Goal: Task Accomplishment & Management: Complete application form

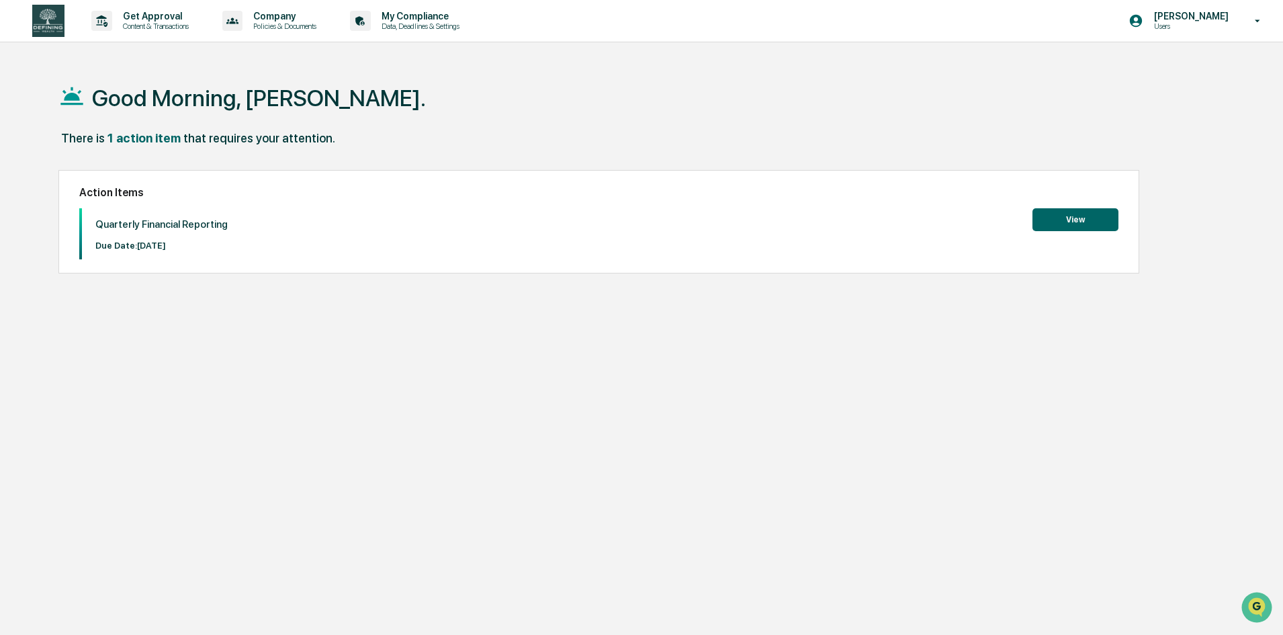
click at [1087, 216] on button "View" at bounding box center [1075, 219] width 86 height 23
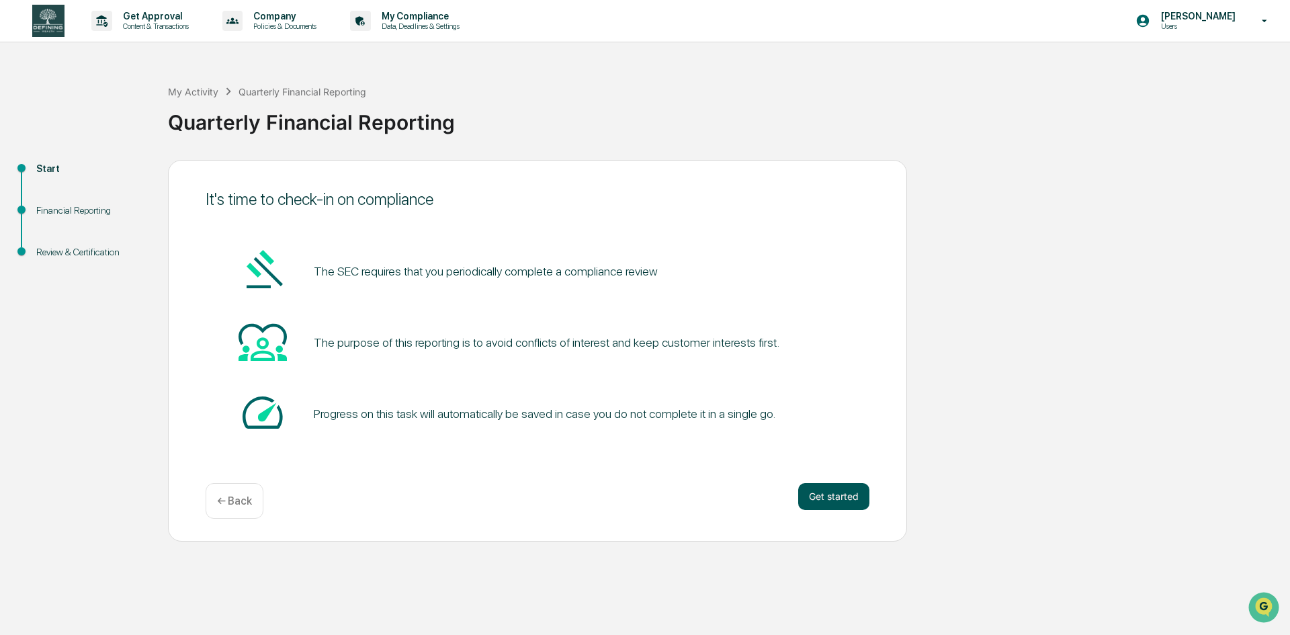
click at [829, 495] on button "Get started" at bounding box center [833, 496] width 71 height 27
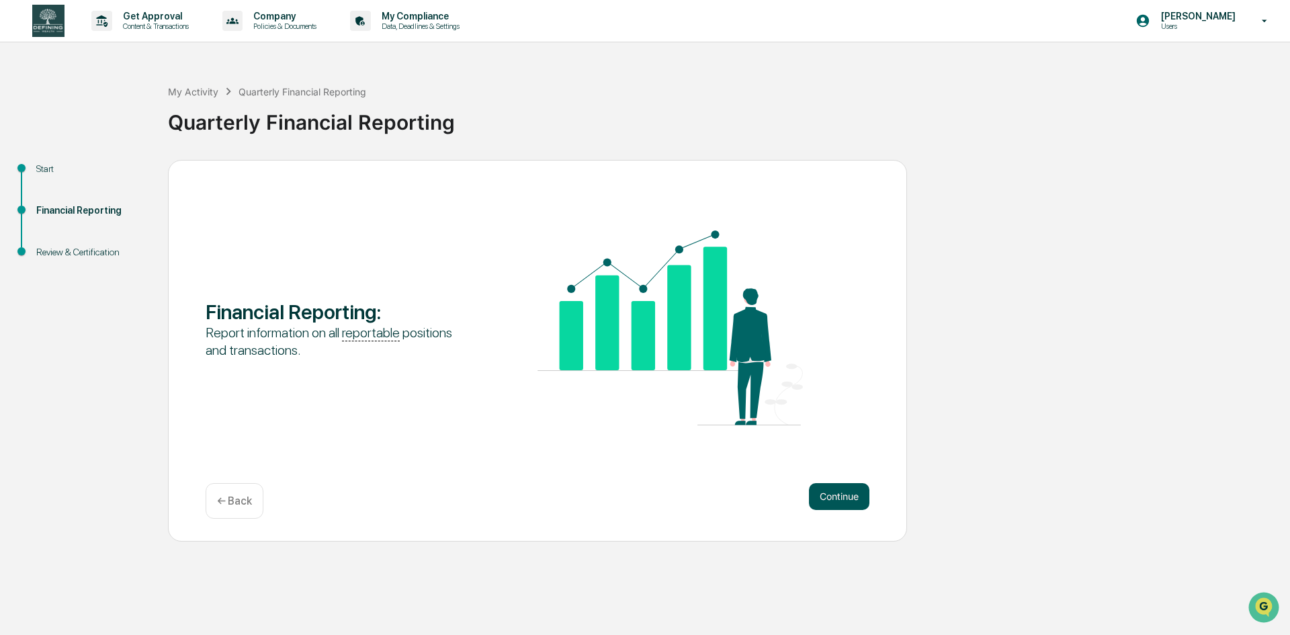
click at [840, 504] on button "Continue" at bounding box center [839, 496] width 60 height 27
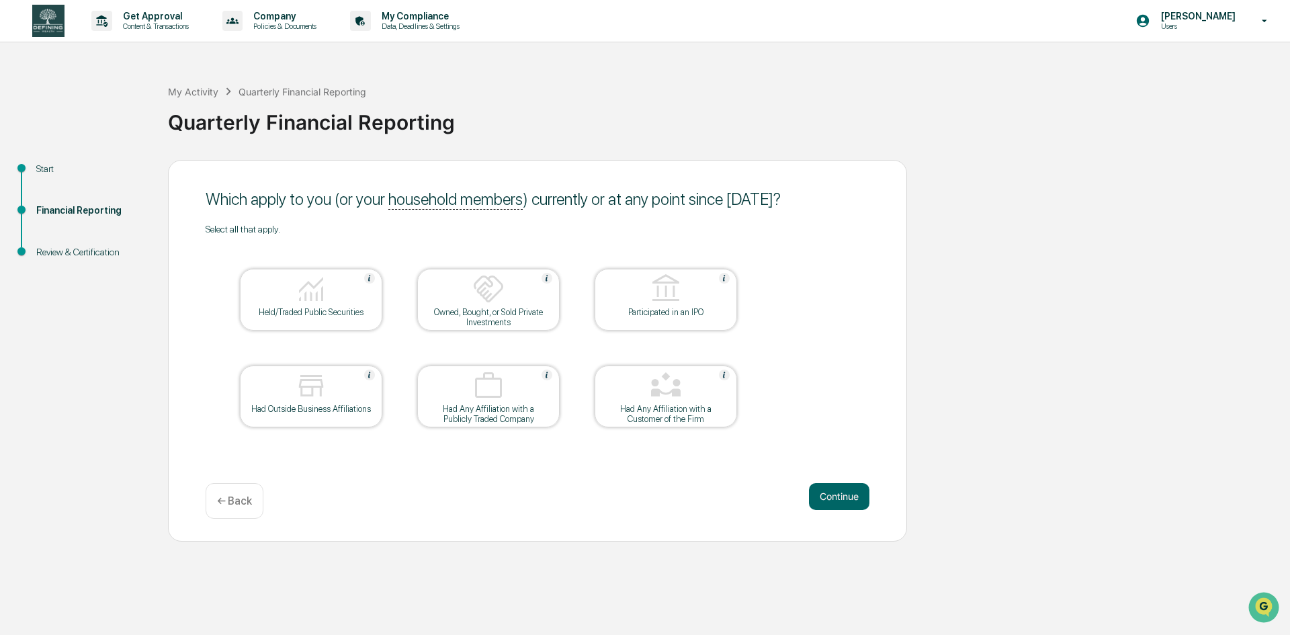
click at [840, 504] on button "Continue" at bounding box center [839, 496] width 60 height 27
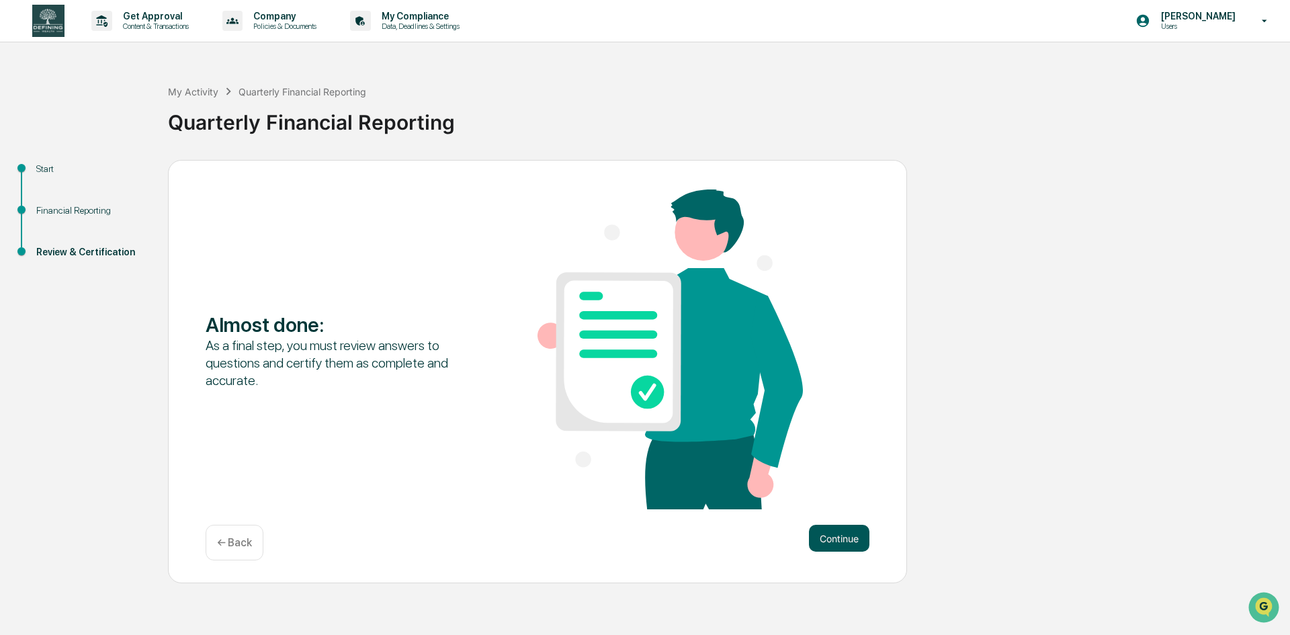
click at [851, 540] on button "Continue" at bounding box center [839, 538] width 60 height 27
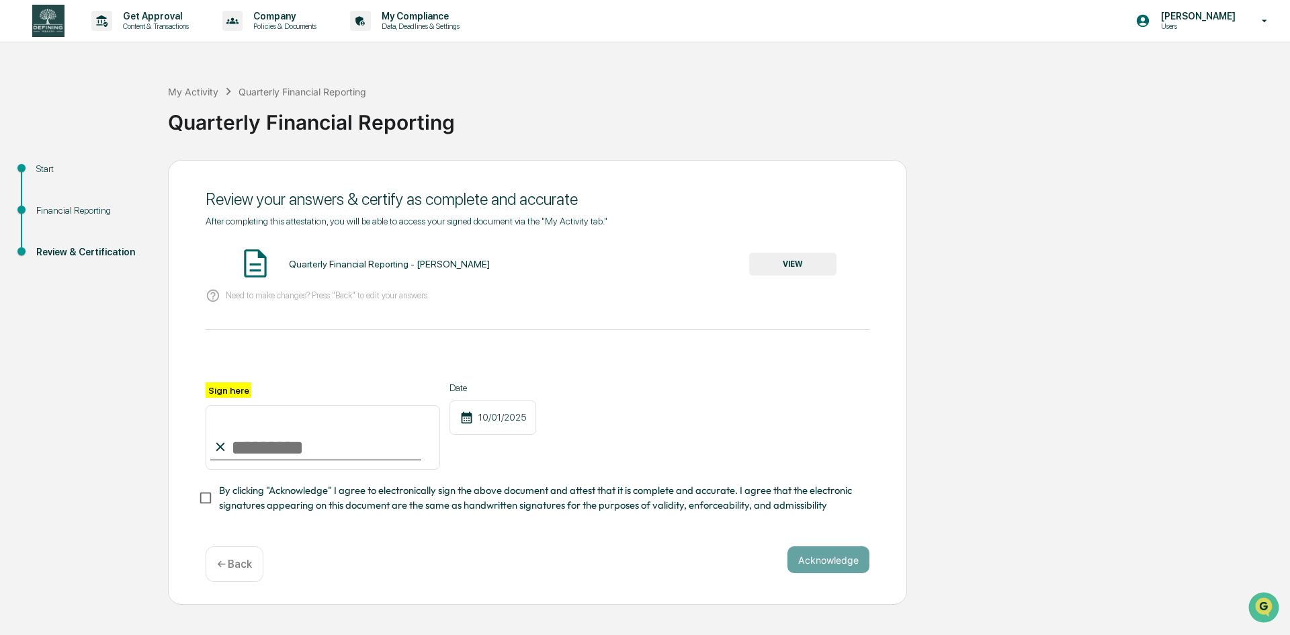
click at [796, 261] on button "VIEW" at bounding box center [792, 264] width 87 height 23
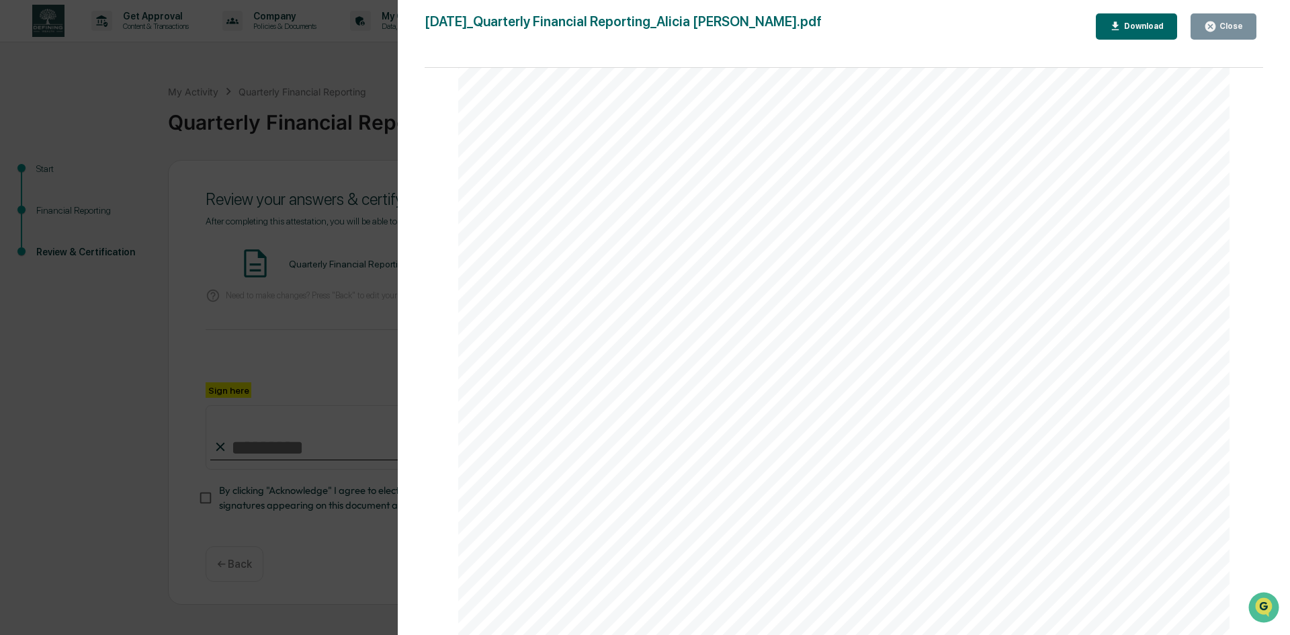
scroll to position [1689, 0]
click at [1190, 249] on div "Financial Reporting Attestation of Completeness Based upon the definitions abov…" at bounding box center [843, 90] width 771 height 1091
click at [1237, 15] on button "Close" at bounding box center [1223, 26] width 66 height 26
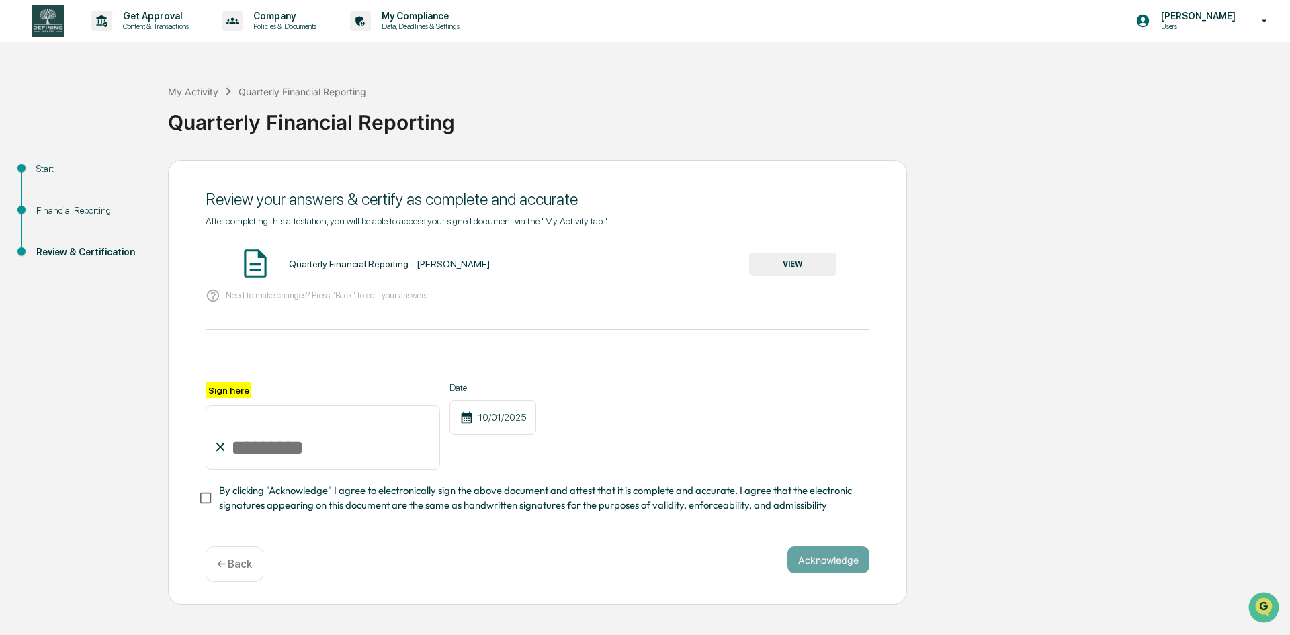
click at [801, 267] on button "VIEW" at bounding box center [792, 264] width 87 height 23
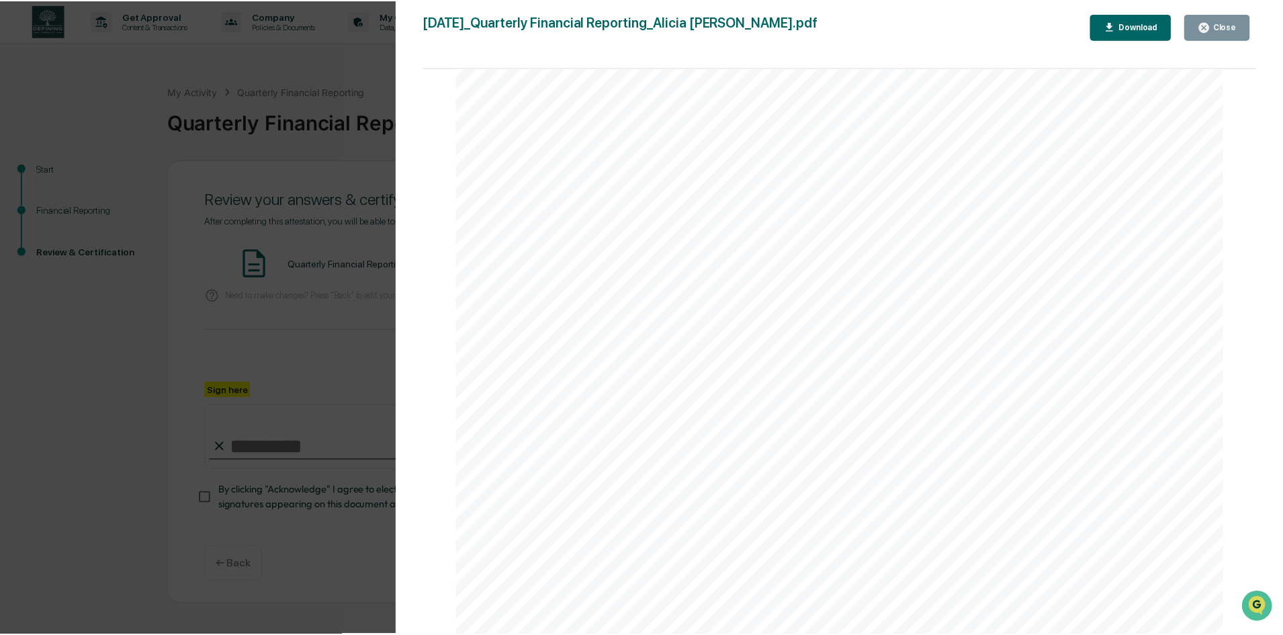
scroll to position [1689, 0]
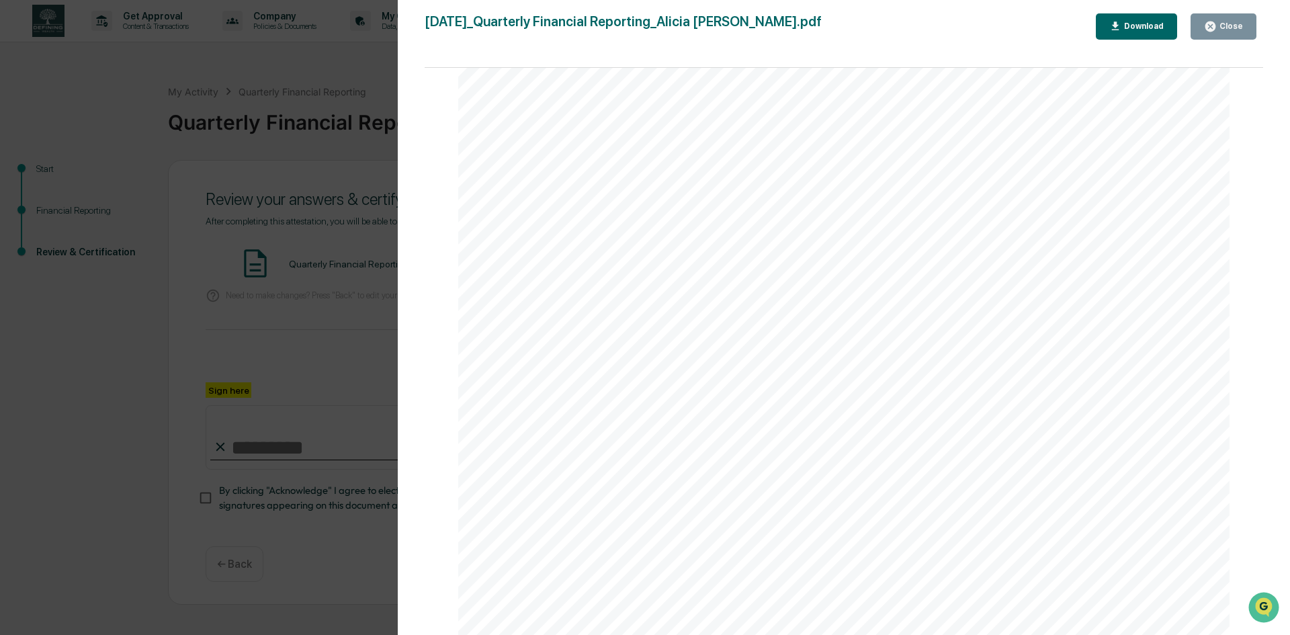
click at [1227, 24] on div "Close" at bounding box center [1230, 25] width 26 height 9
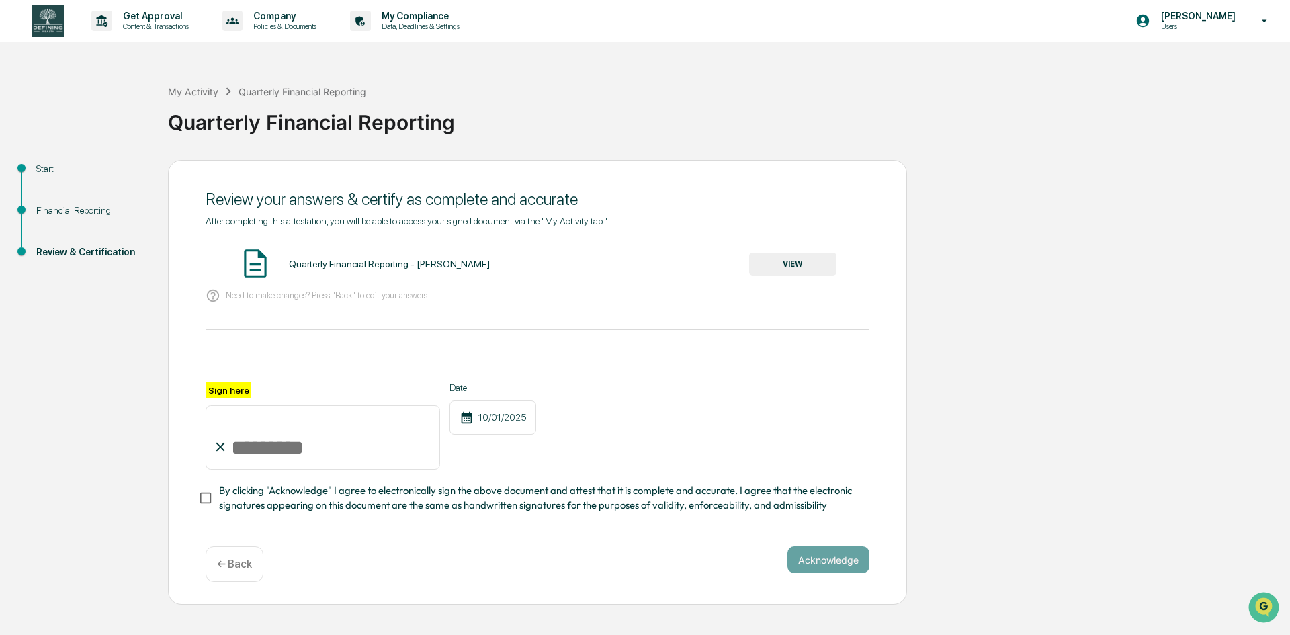
click at [261, 457] on input "Sign here" at bounding box center [323, 437] width 234 height 64
type input "**********"
click at [813, 572] on button "Acknowledge" at bounding box center [828, 559] width 82 height 27
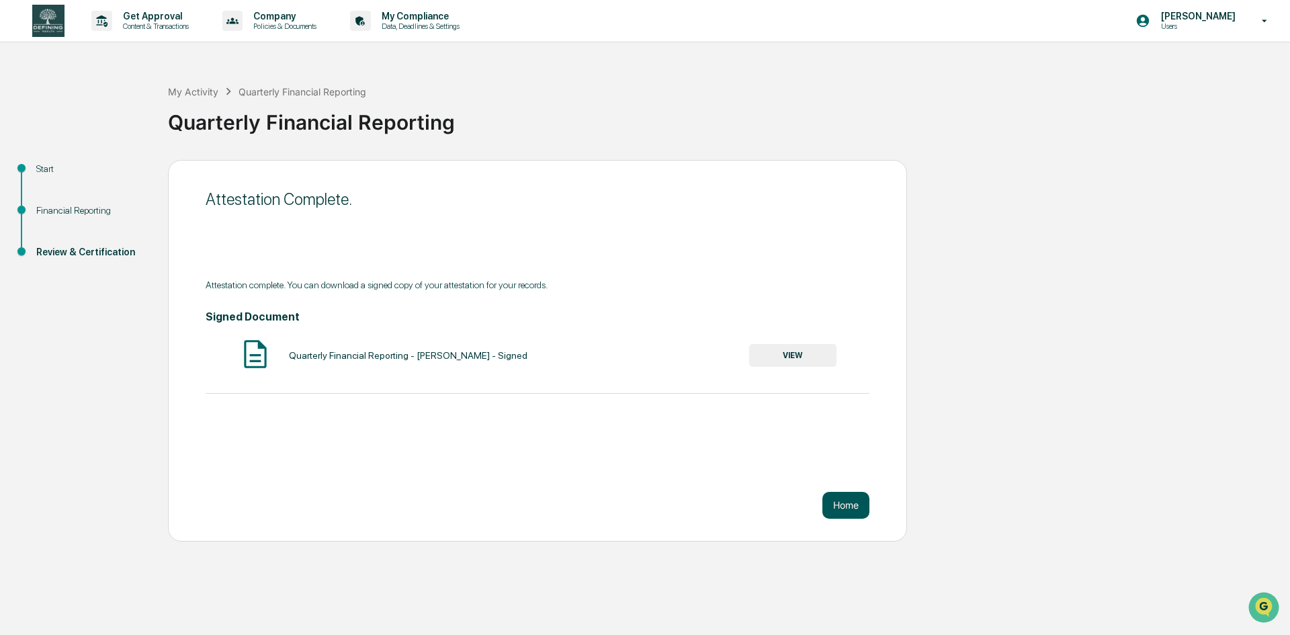
click at [855, 503] on button "Home" at bounding box center [845, 505] width 47 height 27
